Goal: Use online tool/utility: Utilize a website feature to perform a specific function

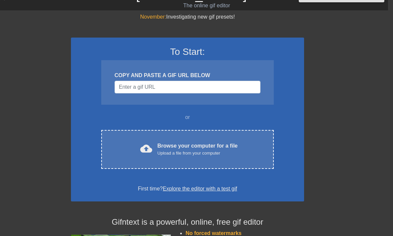
scroll to position [13, 5]
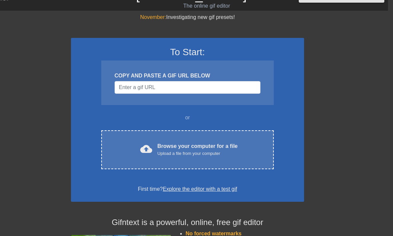
click at [227, 145] on div "Browse your computer for a file Upload a file from your computer" at bounding box center [197, 149] width 80 height 15
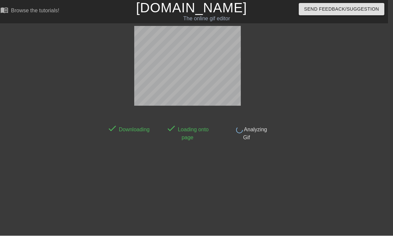
scroll to position [16, 5]
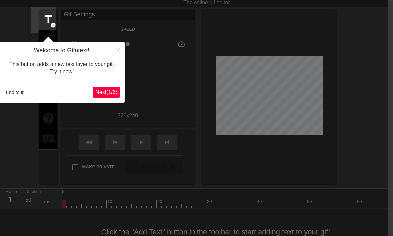
click at [10, 92] on button "End tour" at bounding box center [14, 93] width 23 height 10
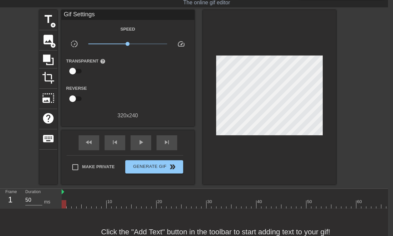
click at [48, 18] on span "title" at bounding box center [48, 19] width 13 height 13
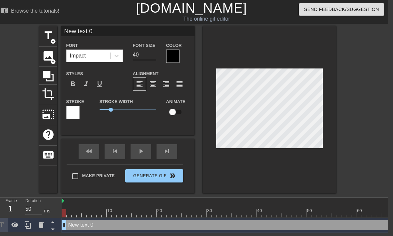
scroll to position [0, 5]
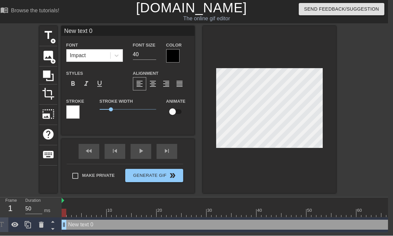
click at [138, 153] on div "play_arrow" at bounding box center [140, 151] width 21 height 15
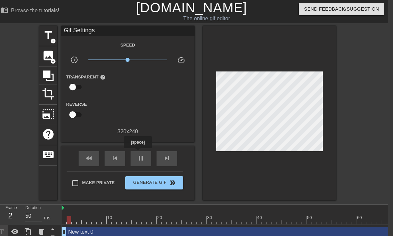
scroll to position [0, 5]
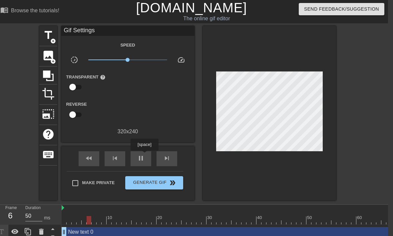
click at [145, 155] on div "pause" at bounding box center [140, 158] width 21 height 15
click at [142, 159] on span "play_arrow" at bounding box center [141, 158] width 8 height 8
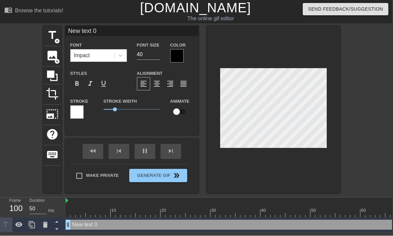
scroll to position [0, 1]
click at [363, 66] on div "title add_circle image add_circle crop photo_size_select_large help keyboard Ne…" at bounding box center [195, 109] width 393 height 167
type input "New text0"
type textarea "New tex0"
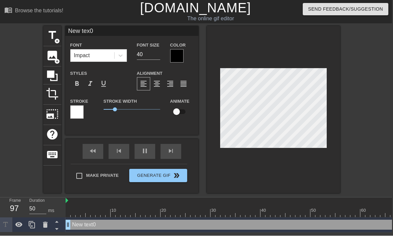
type input "New te0"
type textarea "New te0"
type input "New t0"
type textarea "New t0"
type input "New 0"
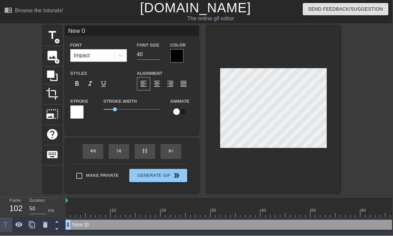
scroll to position [0, 1]
type textarea "New 0"
click at [168, 35] on input "New 0" at bounding box center [131, 31] width 133 height 10
type input "N"
type input "戀愛都給你們談完了！"
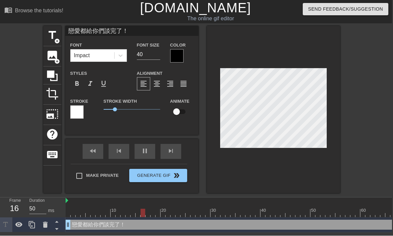
click at [153, 59] on input "40" at bounding box center [148, 55] width 23 height 11
type input "4"
type input "30"
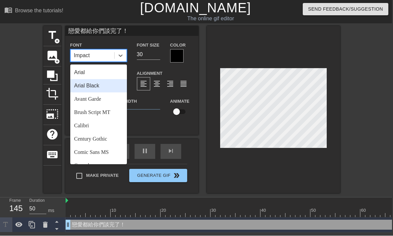
click at [83, 85] on div "Arial Black" at bounding box center [98, 86] width 57 height 13
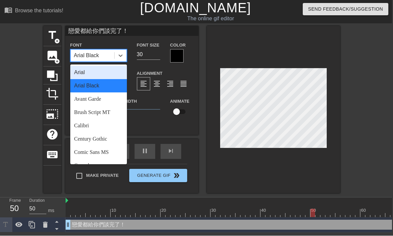
click at [79, 72] on div "Arial" at bounding box center [98, 72] width 57 height 13
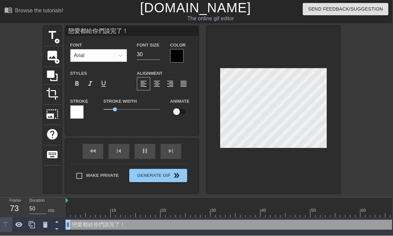
click at [96, 29] on input "戀愛都給你們談完了！" at bounding box center [131, 31] width 133 height 10
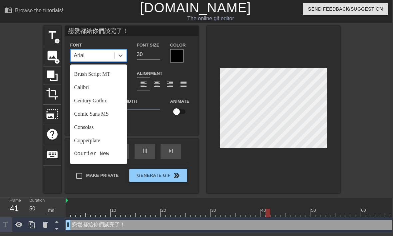
scroll to position [42, 0]
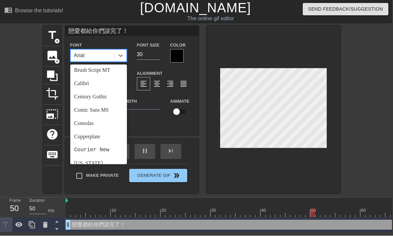
click at [82, 83] on div "Calibri" at bounding box center [98, 83] width 57 height 13
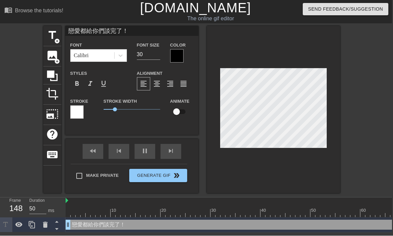
click at [81, 87] on div "format_bold" at bounding box center [76, 84] width 13 height 13
click at [80, 112] on div at bounding box center [76, 112] width 13 height 13
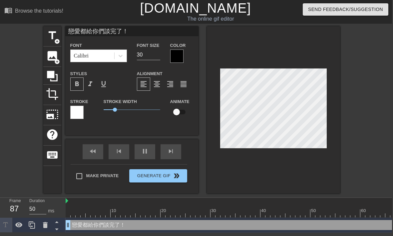
click at [180, 115] on input "checkbox" at bounding box center [176, 112] width 38 height 13
click at [185, 118] on input "checkbox" at bounding box center [183, 112] width 38 height 13
checkbox input "false"
click at [149, 151] on div "fast_rewind skip_previous pause skip_next" at bounding box center [132, 151] width 109 height 25
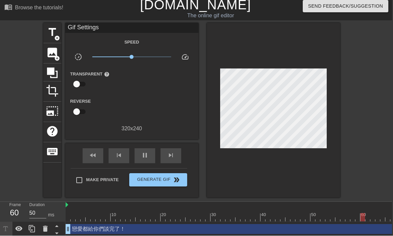
scroll to position [5, 1]
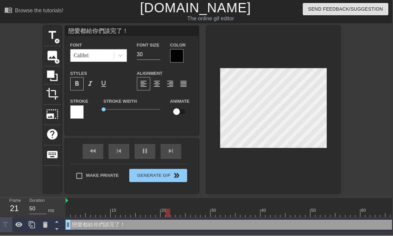
scroll to position [0, 1]
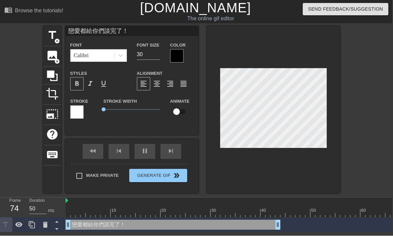
scroll to position [0, 0]
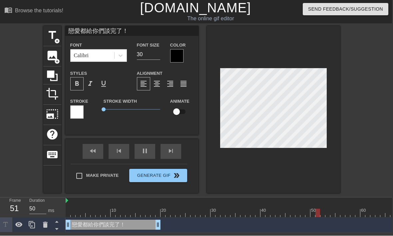
click at [162, 220] on div "10 20 30 40 50 60 70 80 90 100 110 120 130 140 戀愛都給你們談完了！ drag_handle drag_hand…" at bounding box center [229, 215] width 326 height 35
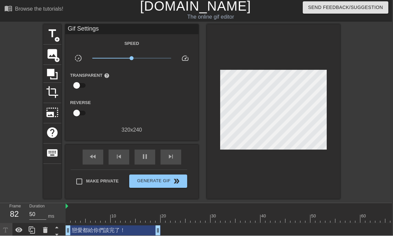
scroll to position [5, 1]
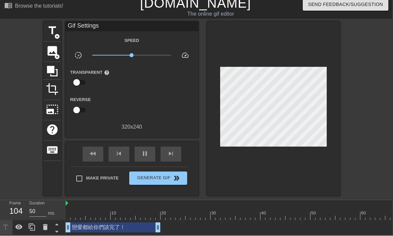
click at [369, 154] on div "title add_circle image add_circle crop photo_size_select_large help keyboard Gi…" at bounding box center [195, 109] width 393 height 175
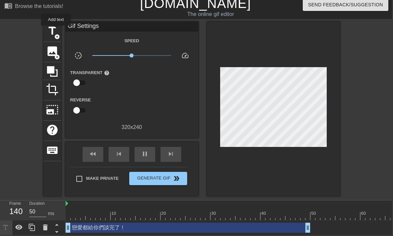
click at [56, 30] on span "title" at bounding box center [52, 31] width 13 height 13
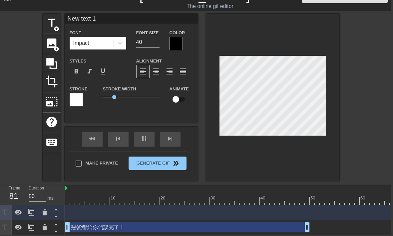
scroll to position [13, 5]
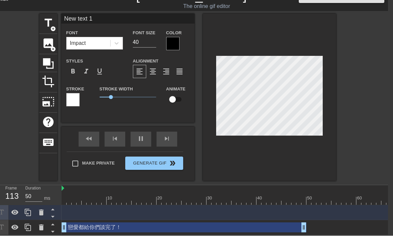
click at [125, 20] on input "New text 1" at bounding box center [127, 19] width 133 height 10
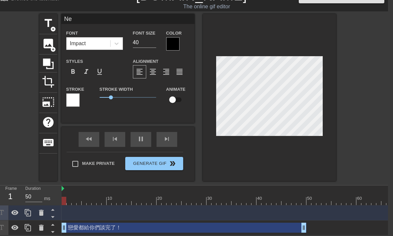
type input "N"
type input "那我要談什麼？"
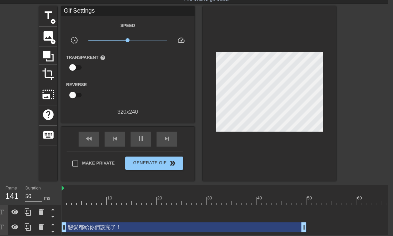
scroll to position [19, 5]
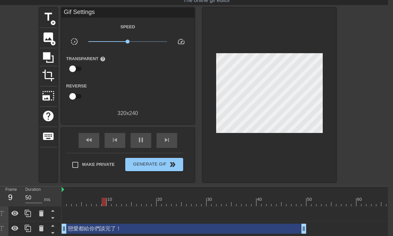
click at [157, 19] on div "Gif Settings Speed slow_motion_video x1.00 speed Transparent help Reverse 320 x…" at bounding box center [127, 63] width 133 height 110
click at [160, 17] on div "Gif Settings" at bounding box center [127, 13] width 133 height 10
click at [16, 214] on icon at bounding box center [15, 214] width 8 height 8
click at [14, 215] on icon at bounding box center [15, 214] width 8 height 8
click at [1, 216] on icon at bounding box center [1, 213] width 5 height 5
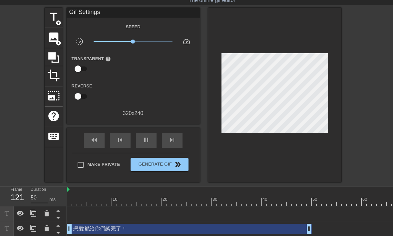
scroll to position [19, 0]
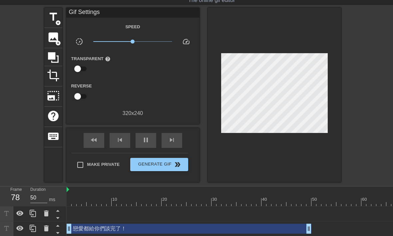
click at [47, 210] on icon at bounding box center [46, 214] width 8 height 8
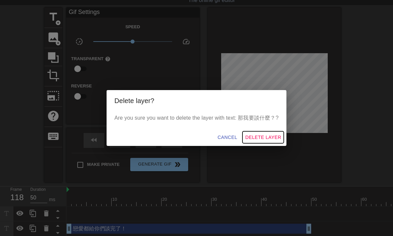
click at [269, 142] on button "Delete Layer" at bounding box center [262, 137] width 41 height 12
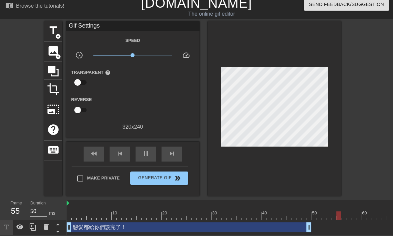
click at [56, 34] on span "add_circle" at bounding box center [58, 37] width 6 height 6
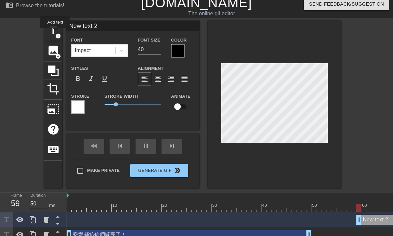
scroll to position [5, 0]
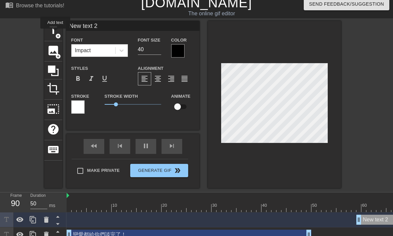
click at [135, 24] on input "New text 2" at bounding box center [132, 26] width 133 height 10
type input "N"
type input "那我要談什麼？"
click at [151, 57] on div "Font Size 40" at bounding box center [149, 47] width 33 height 22
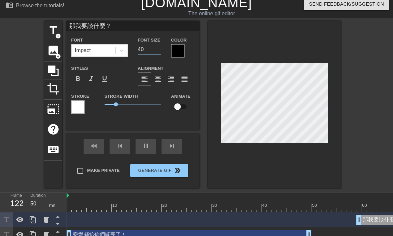
type input "4"
type input "30"
click at [178, 110] on input "checkbox" at bounding box center [177, 107] width 38 height 13
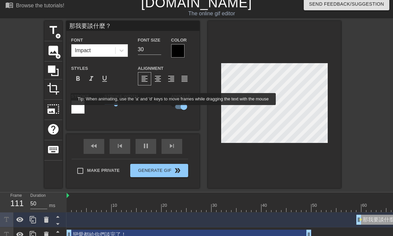
click at [186, 109] on input "checkbox" at bounding box center [184, 107] width 38 height 13
checkbox input "false"
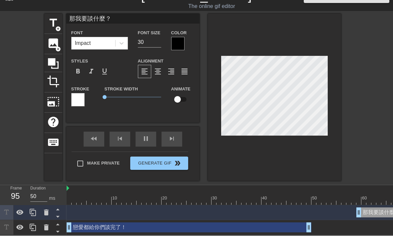
scroll to position [13, 0]
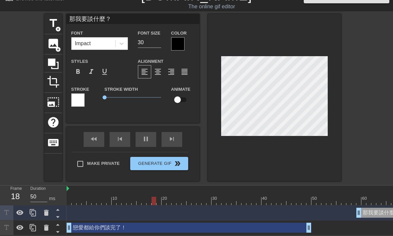
click at [76, 70] on span "format_bold" at bounding box center [78, 72] width 8 height 8
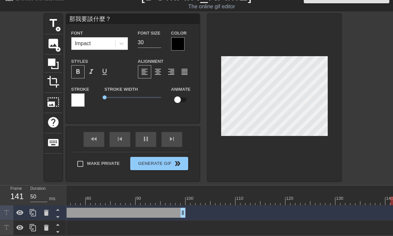
scroll to position [0, 378]
click at [231, 213] on div "那我要談什麼？ drag_handle drag_handle" at bounding box center [61, 213] width 744 height 15
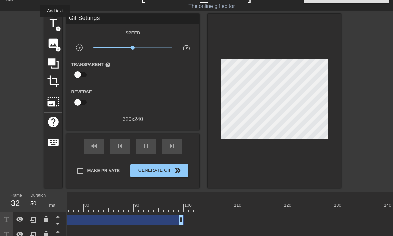
click at [55, 22] on span "title" at bounding box center [53, 23] width 13 height 13
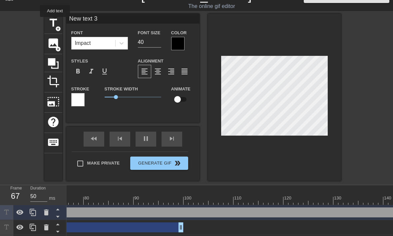
click at [147, 19] on input "New text 3" at bounding box center [132, 19] width 133 height 10
type input "N"
type input "彈塗魚嗎！！"
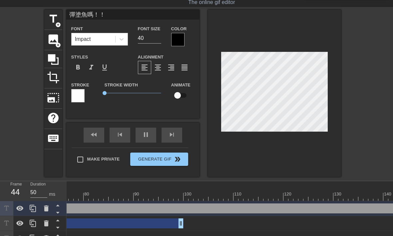
scroll to position [28, 0]
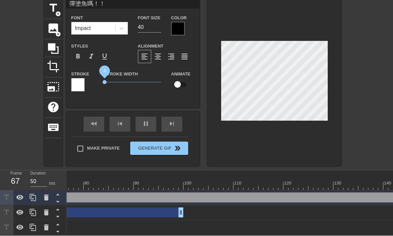
click at [333, 198] on div "彈塗魚嗎！！ drag_handle drag_handle" at bounding box center [143, 198] width 579 height 10
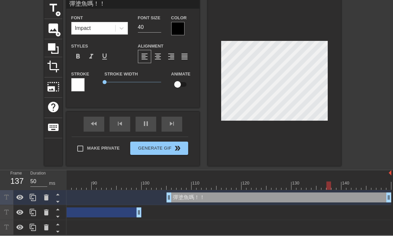
scroll to position [0, 419]
click at [366, 216] on div "那我要談什麼？ drag_handle drag_handle" at bounding box center [19, 213] width 744 height 10
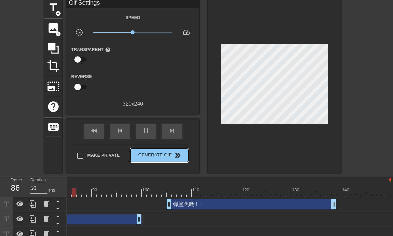
click at [178, 153] on span "double_arrow" at bounding box center [177, 155] width 8 height 8
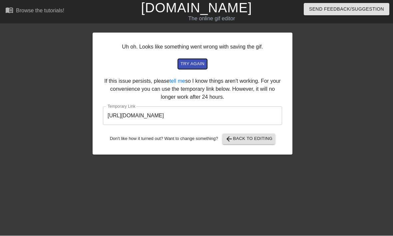
click at [198, 67] on span "try again" at bounding box center [192, 65] width 24 height 8
click at [250, 113] on input "[URL][DOMAIN_NAME]" at bounding box center [192, 116] width 179 height 19
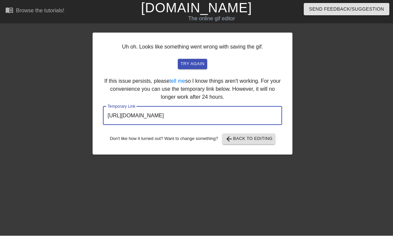
click at [255, 112] on input "[URL][DOMAIN_NAME]" at bounding box center [192, 116] width 179 height 19
click at [253, 120] on input "[URL][DOMAIN_NAME]" at bounding box center [192, 116] width 179 height 19
click at [254, 117] on input "[URL][DOMAIN_NAME]" at bounding box center [192, 116] width 179 height 19
